Goal: Find contact information: Find contact information

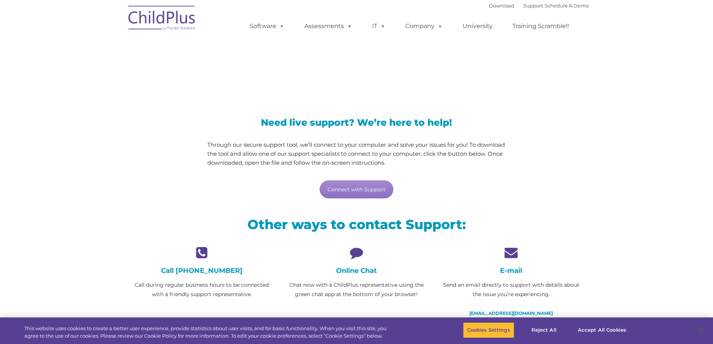
click at [353, 261] on div "Online Chat Chat now with a ChildPlus representative using the green chat app a…" at bounding box center [356, 272] width 143 height 53
click at [355, 253] on icon at bounding box center [356, 252] width 143 height 13
click at [361, 275] on div "Online Chat Chat now with a ChildPlus representative using the green chat app a…" at bounding box center [356, 272] width 143 height 53
click at [361, 274] on h4 "Online Chat" at bounding box center [356, 270] width 143 height 8
click at [361, 272] on h4 "Online Chat" at bounding box center [356, 270] width 143 height 8
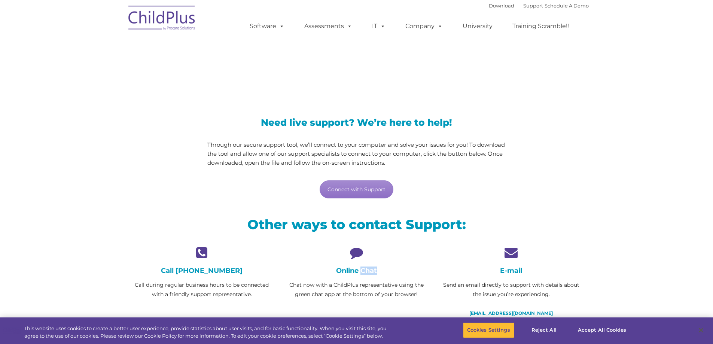
click at [361, 272] on h4 "Online Chat" at bounding box center [356, 270] width 143 height 8
click at [354, 195] on link "Connect with Support" at bounding box center [357, 189] width 74 height 18
click at [371, 185] on link "Connect with Support" at bounding box center [357, 189] width 74 height 18
click at [374, 185] on link "Connect with Support" at bounding box center [357, 189] width 74 height 18
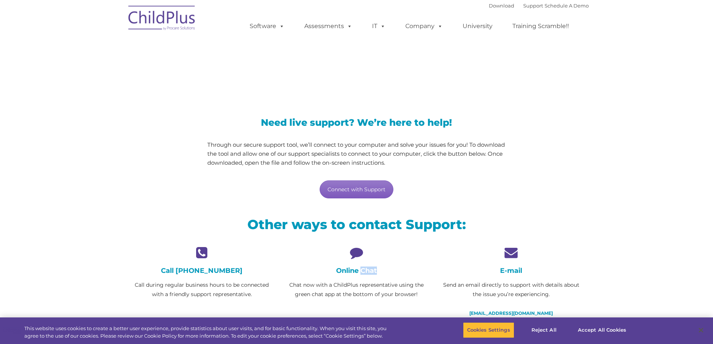
drag, startPoint x: 381, startPoint y: 191, endPoint x: 382, endPoint y: 185, distance: 5.3
click at [383, 190] on link "Connect with Support" at bounding box center [357, 189] width 74 height 18
click at [364, 189] on link "Connect with Support" at bounding box center [357, 189] width 74 height 18
click at [367, 202] on div "Need live support? We’re here to help! Through our secure support tool, we’ll c…" at bounding box center [357, 150] width 310 height 111
click at [359, 272] on h4 "Online Chat" at bounding box center [356, 270] width 143 height 8
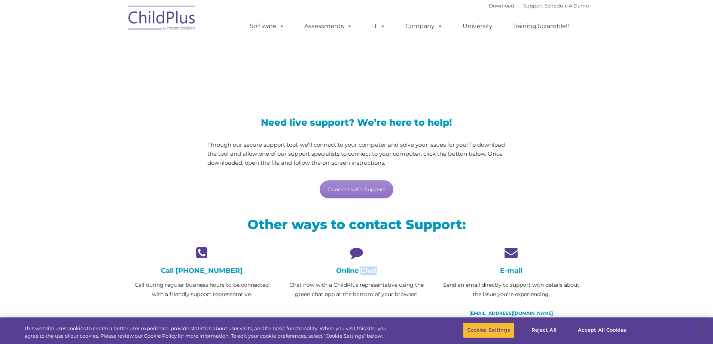
click at [361, 272] on h4 "Online Chat" at bounding box center [356, 270] width 143 height 8
click at [362, 272] on h4 "Online Chat" at bounding box center [356, 270] width 143 height 8
click at [379, 192] on link "Connect with Support" at bounding box center [357, 189] width 74 height 18
click at [375, 192] on link "Connect with Support" at bounding box center [357, 189] width 74 height 18
click at [356, 253] on icon at bounding box center [356, 252] width 143 height 13
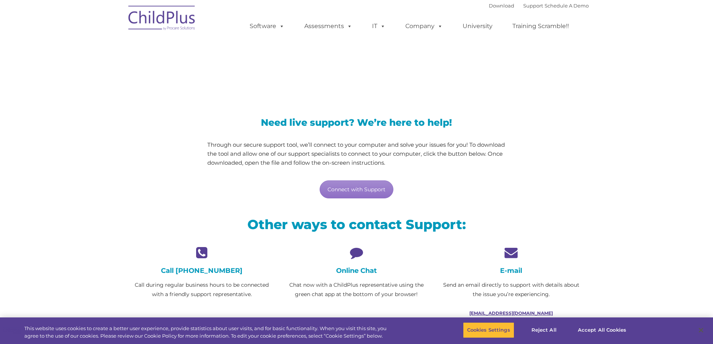
click at [538, 312] on link "[EMAIL_ADDRESS][DOMAIN_NAME]" at bounding box center [510, 313] width 83 height 6
click at [360, 190] on link "Connect with Support" at bounding box center [357, 189] width 74 height 18
click at [356, 254] on icon at bounding box center [356, 252] width 143 height 13
click at [359, 270] on h4 "Online Chat" at bounding box center [356, 270] width 143 height 8
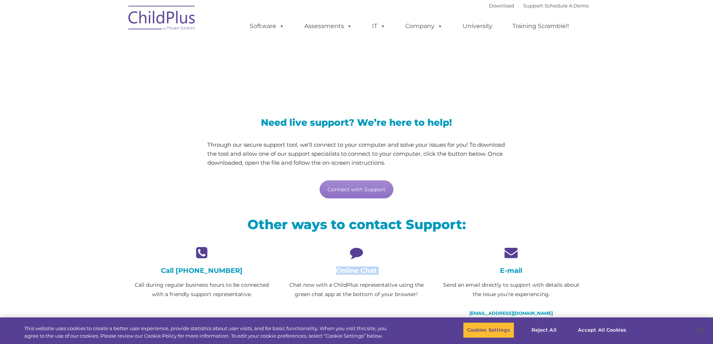
click at [358, 270] on h4 "Online Chat" at bounding box center [356, 270] width 143 height 8
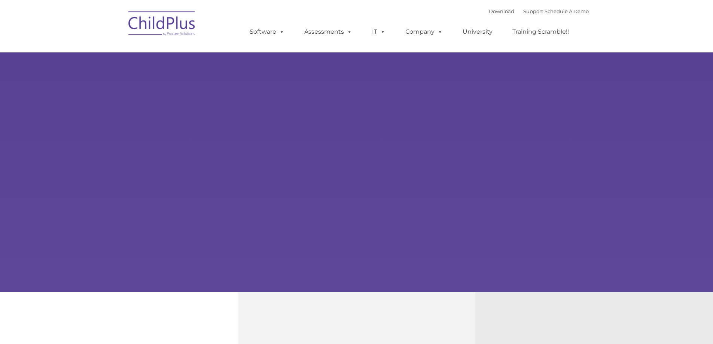
type input ""
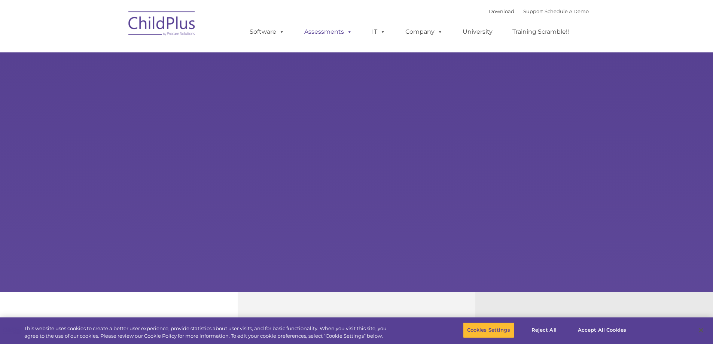
select select "MEDIUM"
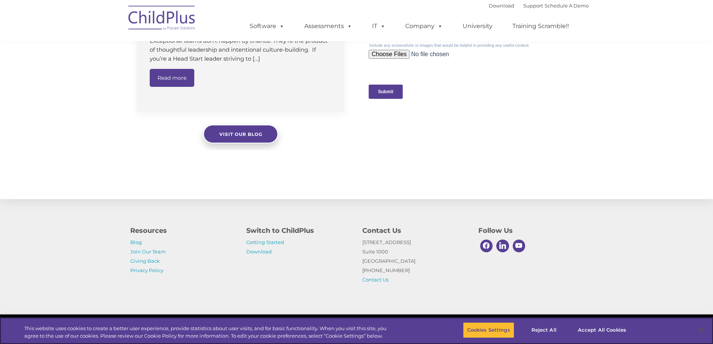
scroll to position [749, 0]
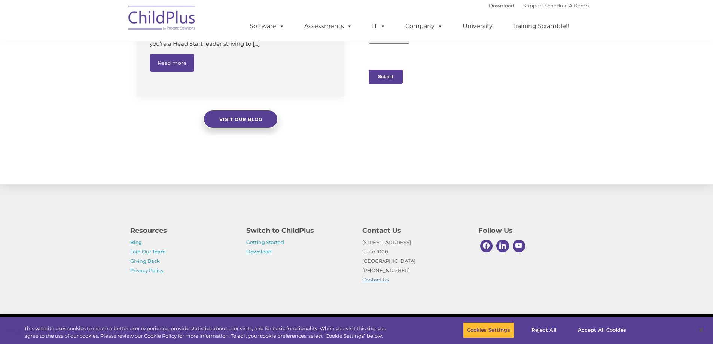
click at [379, 278] on link "Contact Us" at bounding box center [375, 280] width 26 height 6
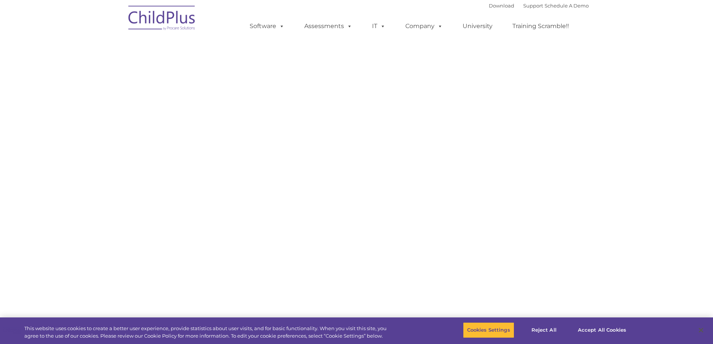
select select "MEDIUM"
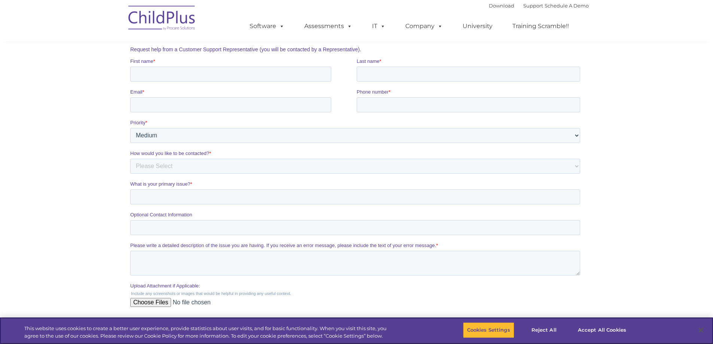
scroll to position [118, 0]
